Goal: Information Seeking & Learning: Learn about a topic

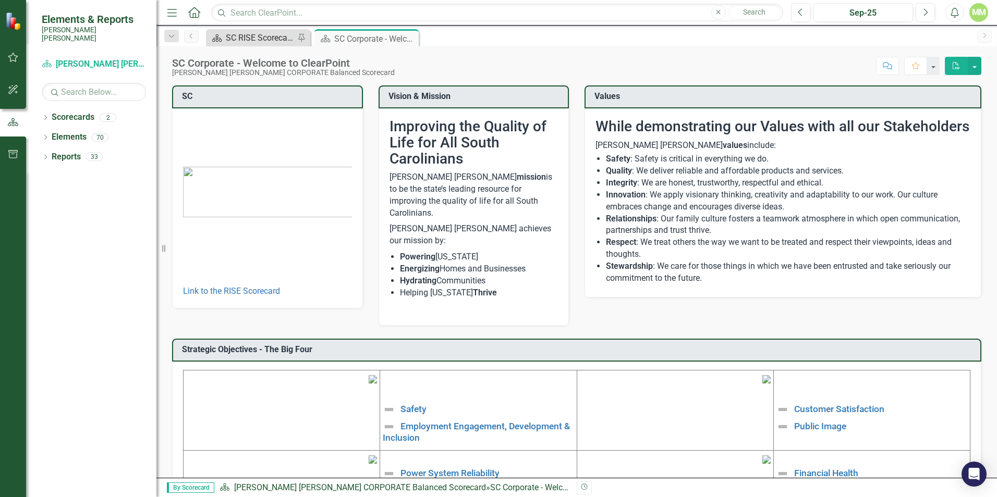
click at [260, 31] on div "SC RISE Scorecard - Welcome to ClearPoint" at bounding box center [260, 37] width 69 height 13
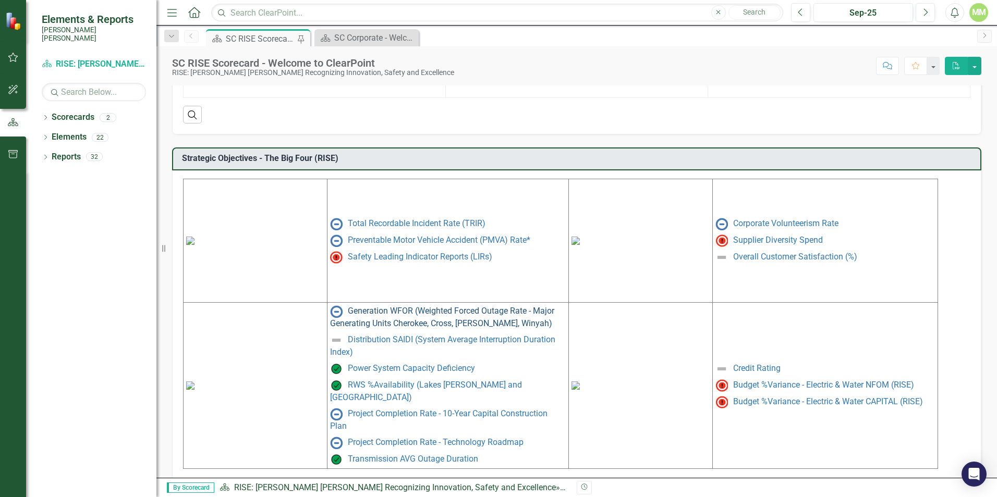
scroll to position [403, 0]
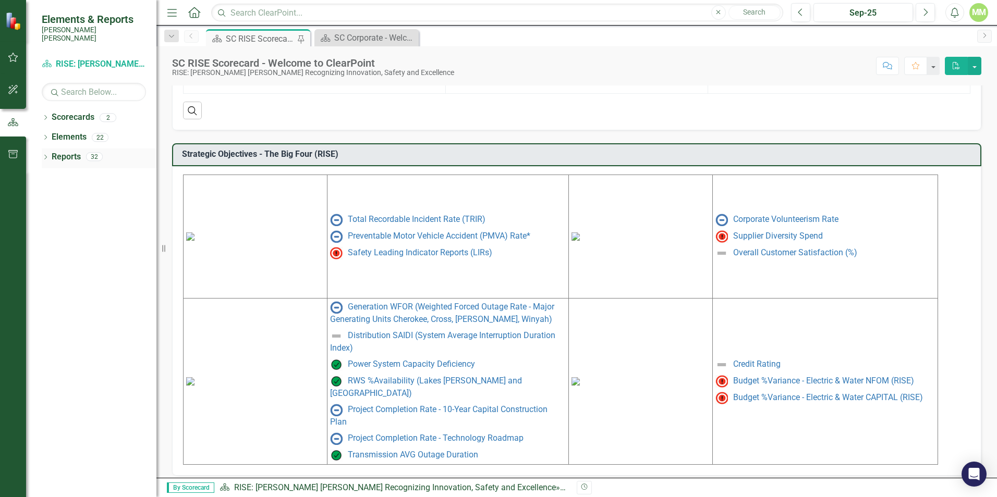
click at [45, 149] on div "Dropdown Reports 32" at bounding box center [99, 159] width 115 height 20
click at [45, 155] on icon "Dropdown" at bounding box center [45, 158] width 7 height 6
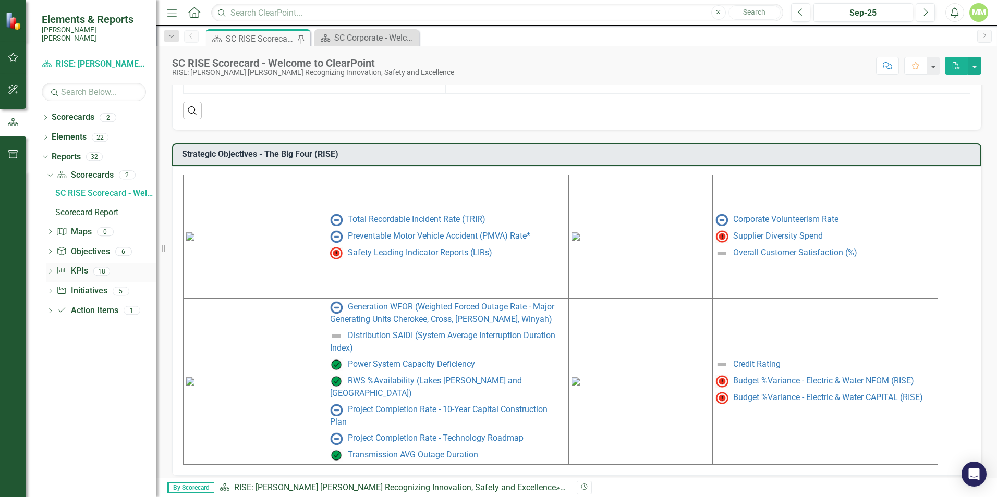
click at [48, 270] on icon "Dropdown" at bounding box center [49, 273] width 7 height 6
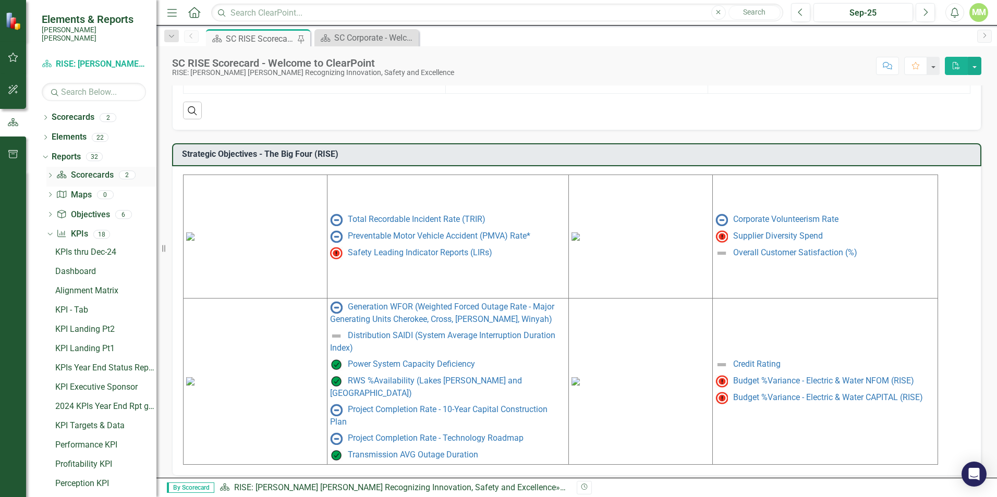
click at [54, 172] on div "Dropdown" at bounding box center [49, 176] width 7 height 9
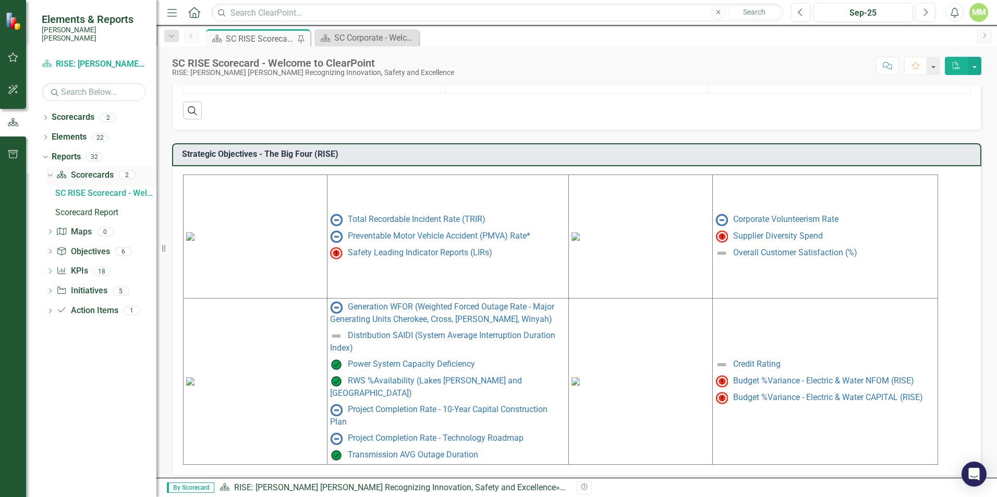
click at [53, 171] on div "Dropdown" at bounding box center [48, 174] width 9 height 7
click at [50, 212] on div "Dropdown" at bounding box center [49, 216] width 7 height 9
click at [49, 366] on icon "Dropdown" at bounding box center [49, 369] width 7 height 6
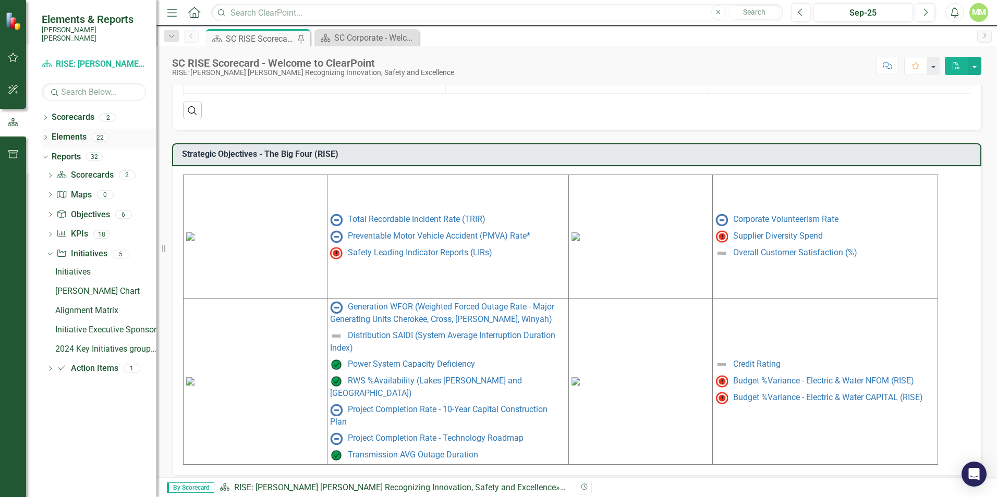
click at [42, 134] on div "Dropdown" at bounding box center [45, 138] width 7 height 9
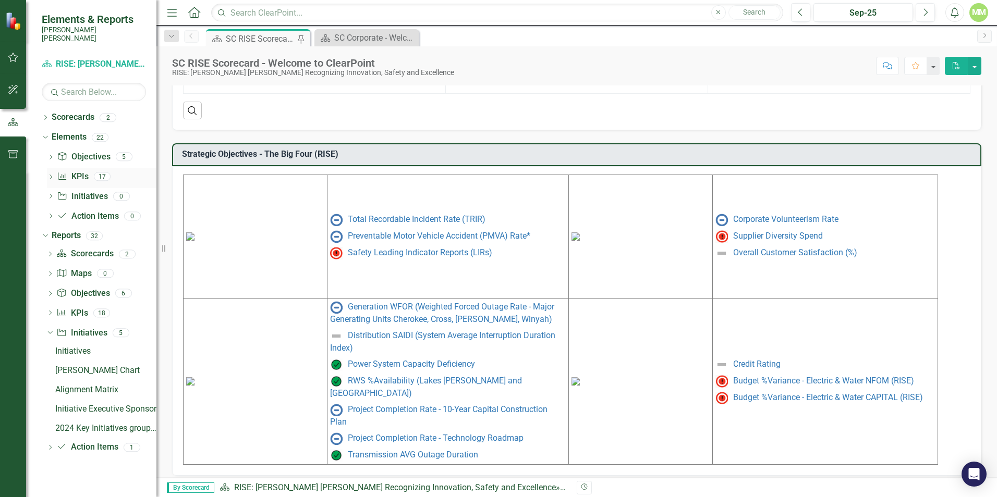
click at [52, 175] on icon "Dropdown" at bounding box center [50, 178] width 7 height 6
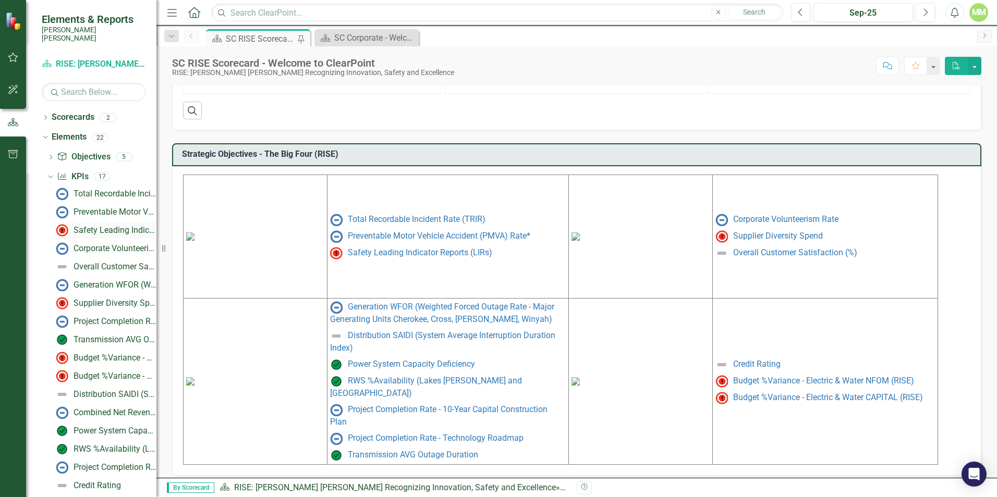
click at [103, 226] on div "Safety Leading Indicator Reports (LIRs)" at bounding box center [115, 230] width 83 height 9
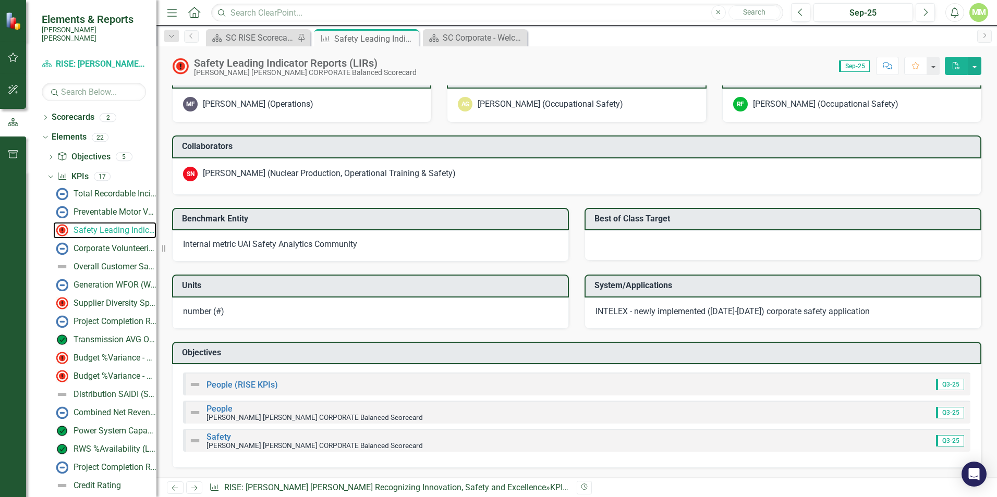
scroll to position [941, 0]
click at [236, 383] on link "People (RISE KPIs)" at bounding box center [241, 384] width 71 height 10
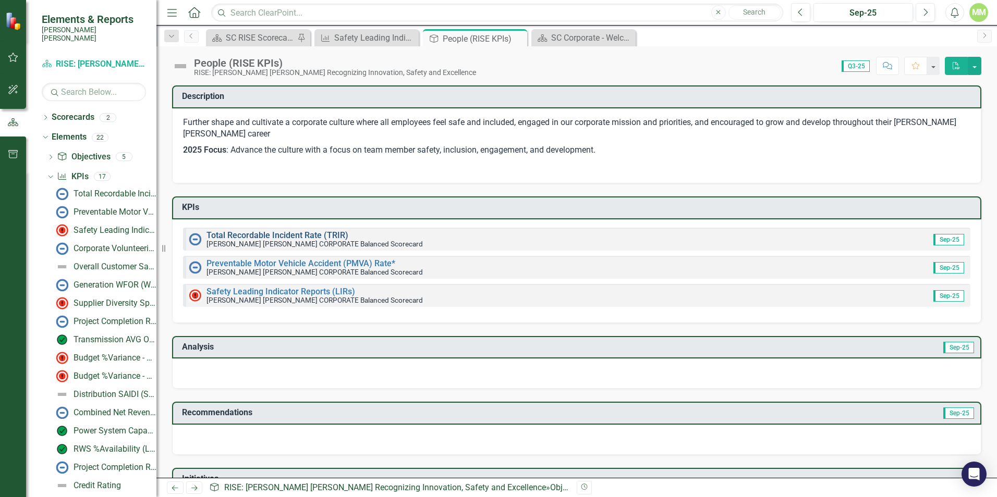
click at [293, 234] on link "Total Recordable Incident Rate (TRIR)" at bounding box center [277, 235] width 142 height 10
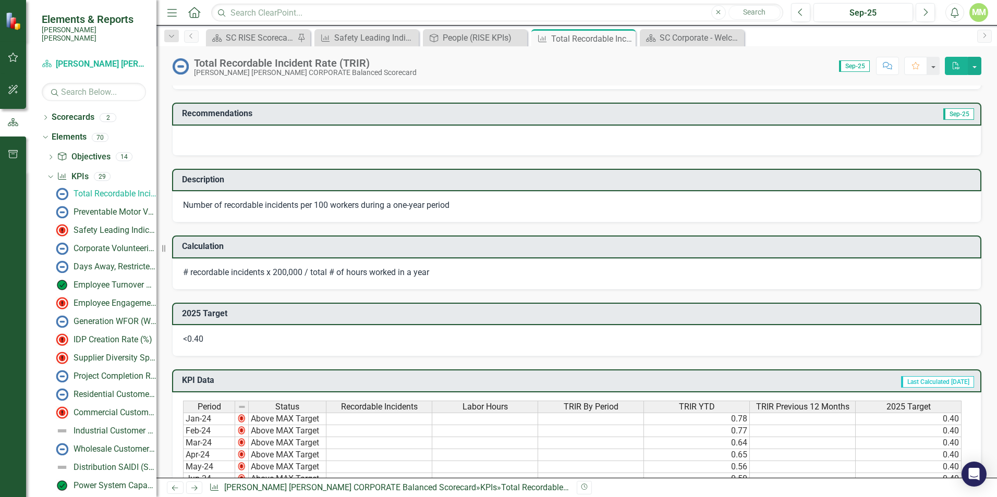
scroll to position [261, 0]
click at [114, 244] on div "Corporate Volunteerism Rate" at bounding box center [115, 248] width 83 height 9
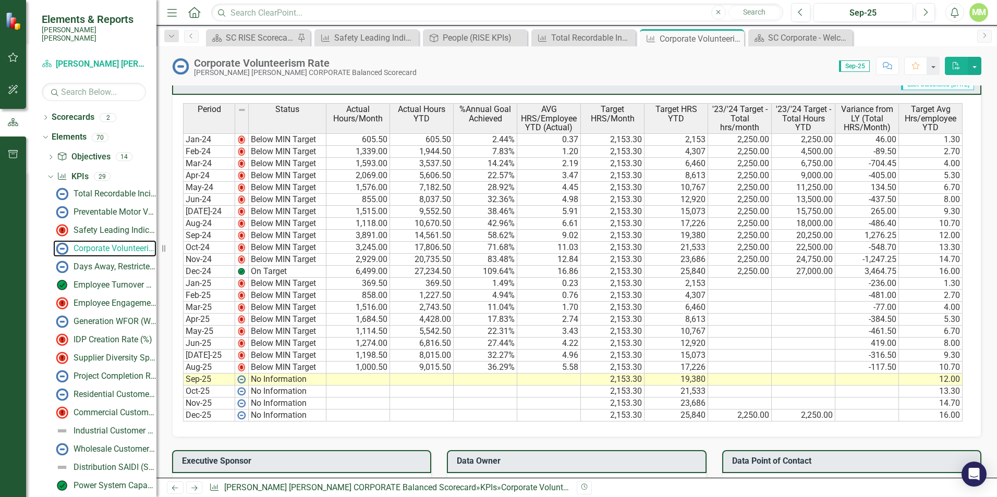
scroll to position [573, 0]
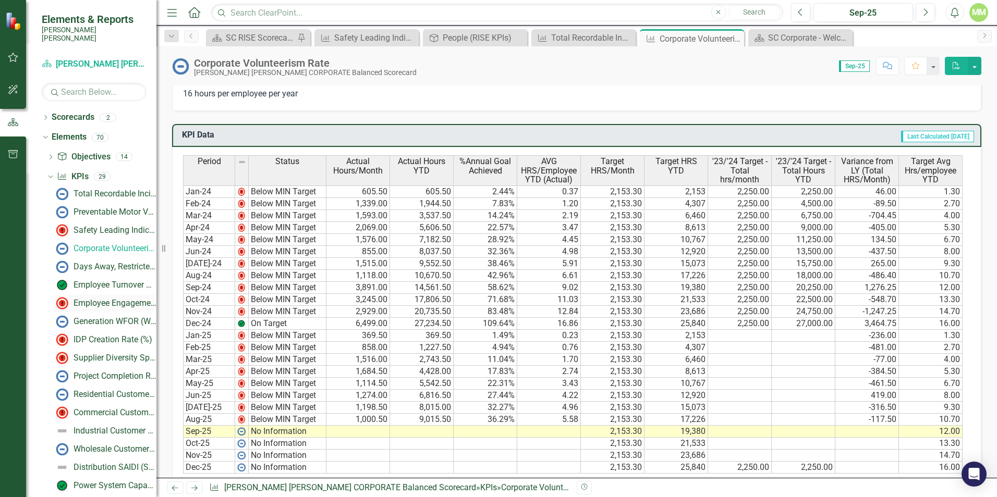
click at [102, 299] on div "Employee Engagement - %Employee Participation in Gallup Survey​" at bounding box center [115, 303] width 83 height 9
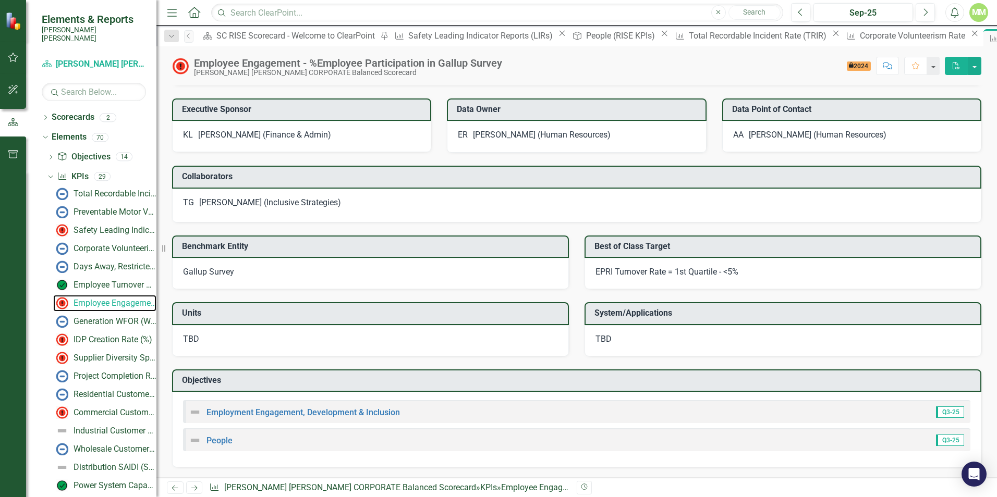
scroll to position [700, 0]
click at [339, 414] on link "Employment Engagement, Development & Inclusion" at bounding box center [302, 413] width 193 height 10
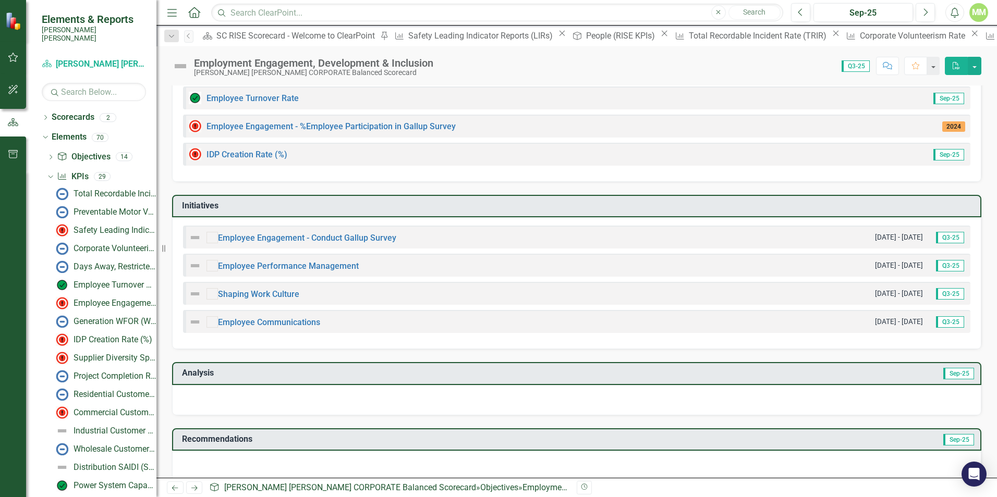
scroll to position [155, 0]
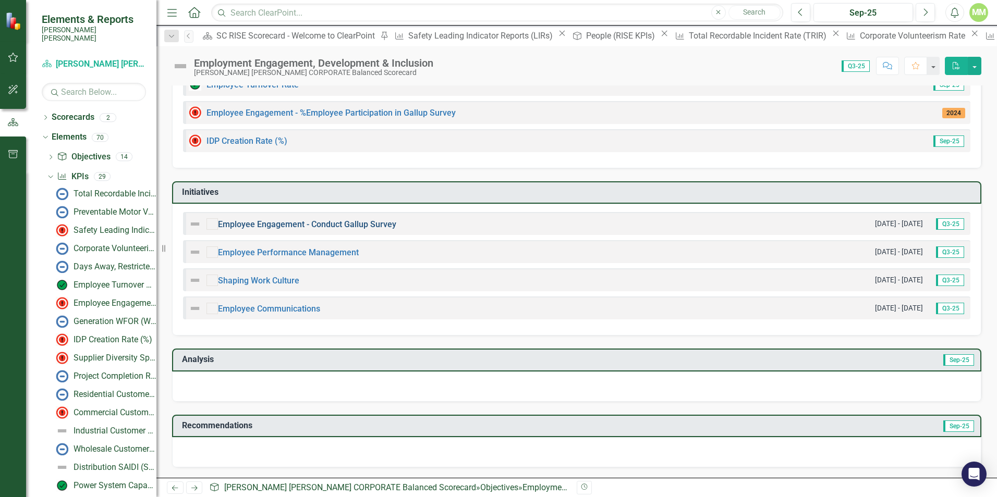
click at [336, 222] on link "Employee Engagement - Conduct Gallup Survey" at bounding box center [307, 224] width 178 height 10
